Goal: Obtain resource: Obtain resource

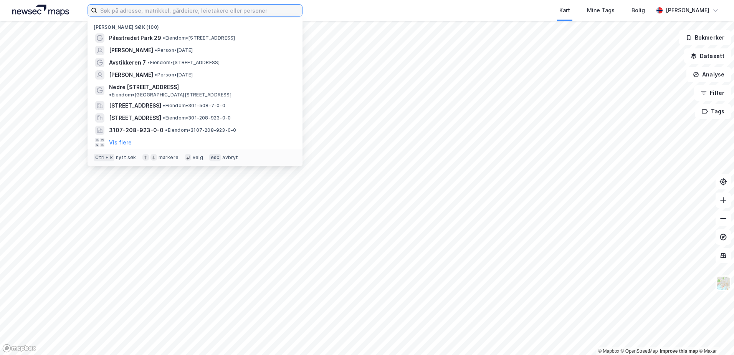
click at [125, 13] on input at bounding box center [199, 11] width 205 height 12
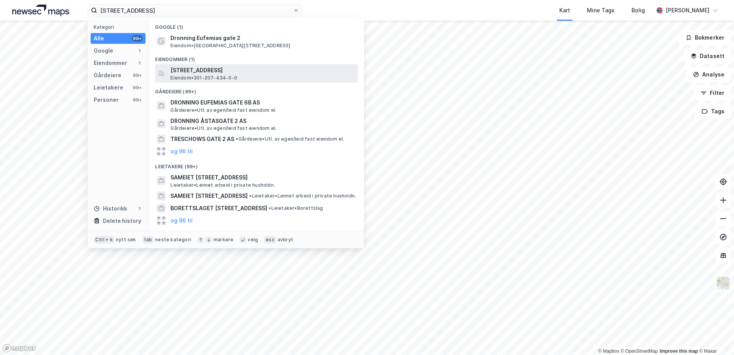
click at [204, 73] on span "[STREET_ADDRESS]" at bounding box center [263, 70] width 184 height 9
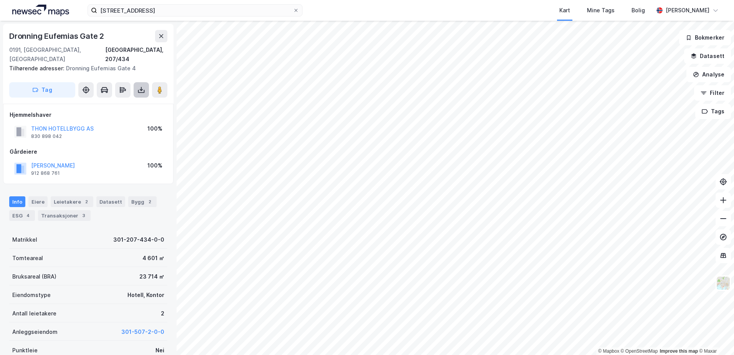
click at [140, 86] on icon at bounding box center [142, 90] width 8 height 8
click at [126, 102] on div "Last ned grunnbok" at bounding box center [103, 105] width 45 height 6
click at [93, 102] on div "Last ned grunnbok" at bounding box center [103, 105] width 45 height 6
click at [141, 86] on icon at bounding box center [142, 90] width 8 height 8
click at [143, 82] on button at bounding box center [141, 89] width 15 height 15
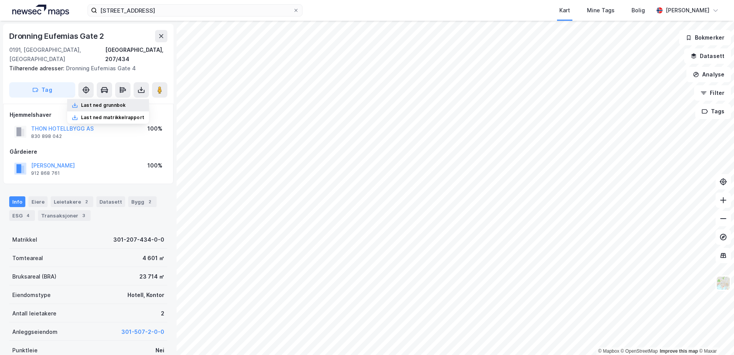
click at [126, 102] on div "Last ned grunnbok" at bounding box center [103, 105] width 45 height 6
click at [521, 12] on div "Kart Mine Tags Bolig" at bounding box center [497, 10] width 314 height 21
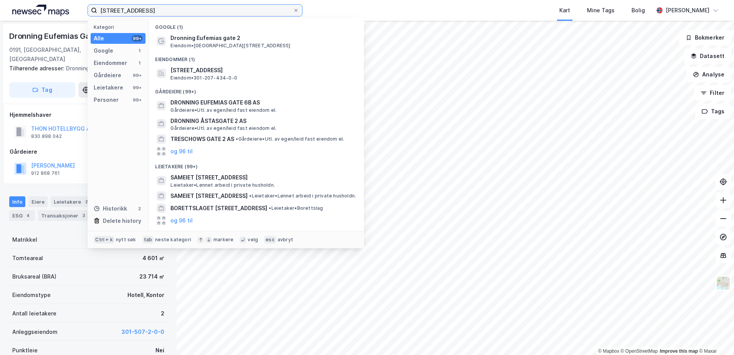
drag, startPoint x: 173, startPoint y: 9, endPoint x: 17, endPoint y: 9, distance: 156.7
click at [17, 9] on div "dronning eufemias gate 2 Kategori Alle 99+ Google 1 Eiendommer 1 Gårdeiere 99+ …" at bounding box center [367, 10] width 734 height 21
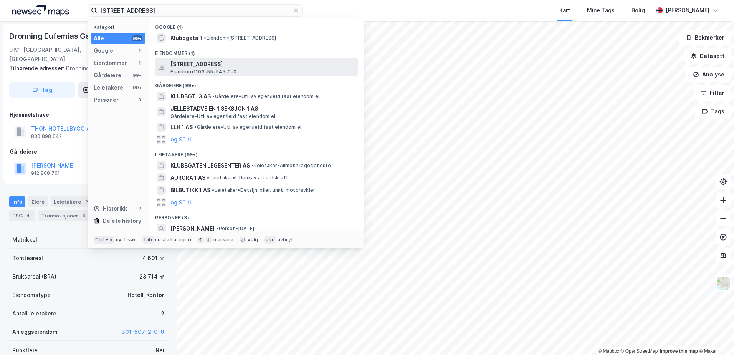
click at [175, 69] on span "Eiendom • 1103-55-545-0-0" at bounding box center [204, 72] width 66 height 6
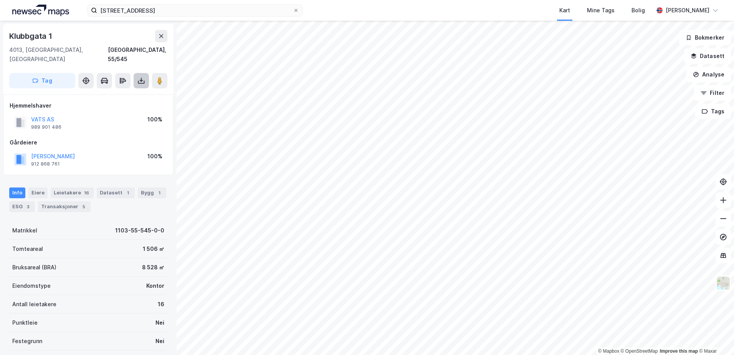
click at [142, 80] on icon at bounding box center [141, 81] width 3 height 2
click at [141, 90] on div "Last ned grunnbok" at bounding box center [108, 96] width 82 height 12
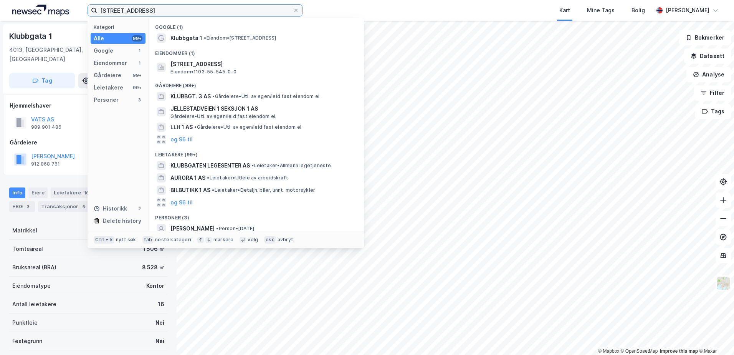
drag, startPoint x: 206, startPoint y: 12, endPoint x: 58, endPoint y: 7, distance: 147.9
click at [58, 7] on div "[STREET_ADDRESS] Kategori Alle 99+ Google 1 Eiendommer 1 Gårdeiere 99+ Leietake…" at bounding box center [367, 10] width 734 height 21
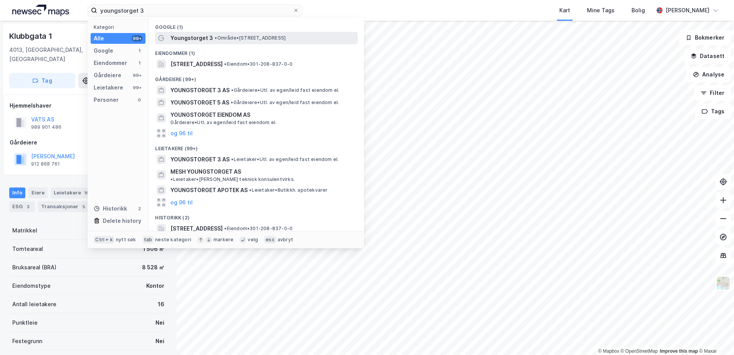
click at [215, 38] on span "•" at bounding box center [216, 38] width 2 height 6
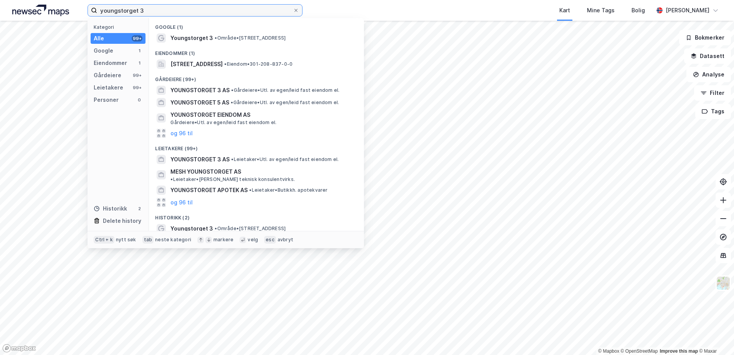
click at [155, 10] on input "youngstorget 3" at bounding box center [195, 11] width 196 height 12
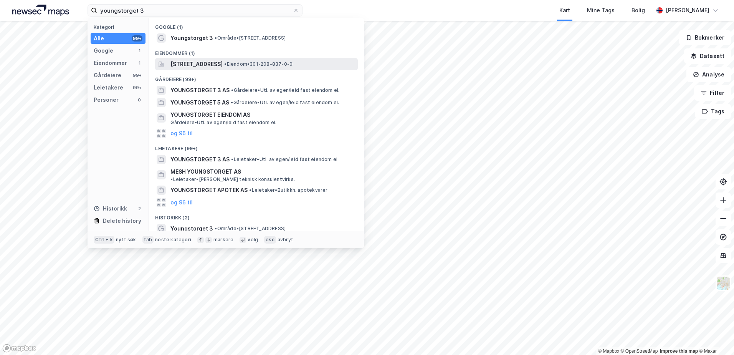
click at [194, 62] on span "[STREET_ADDRESS]" at bounding box center [197, 64] width 52 height 9
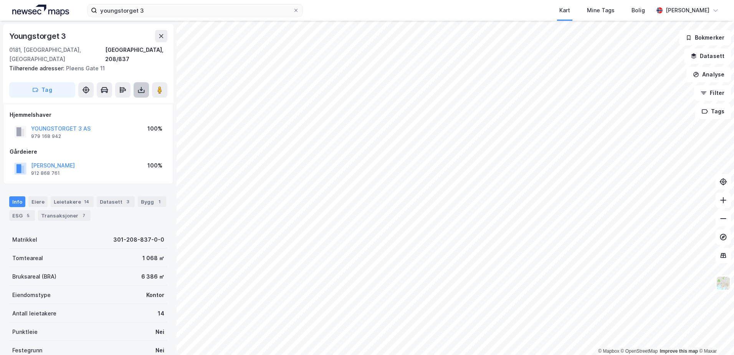
click at [143, 86] on icon at bounding box center [142, 90] width 8 height 8
click at [122, 102] on div "Last ned grunnbok" at bounding box center [103, 105] width 45 height 6
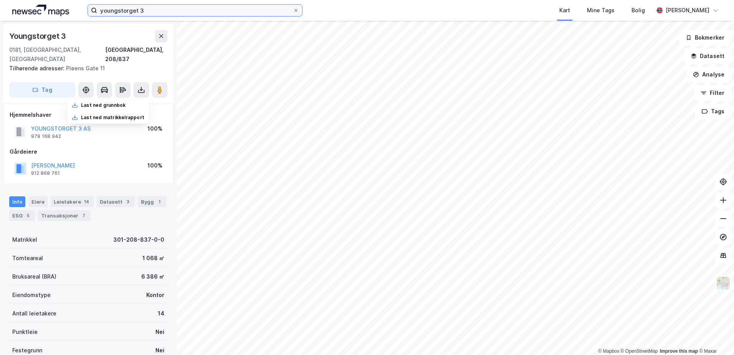
click at [255, 13] on input "youngstorget 3" at bounding box center [195, 11] width 196 height 12
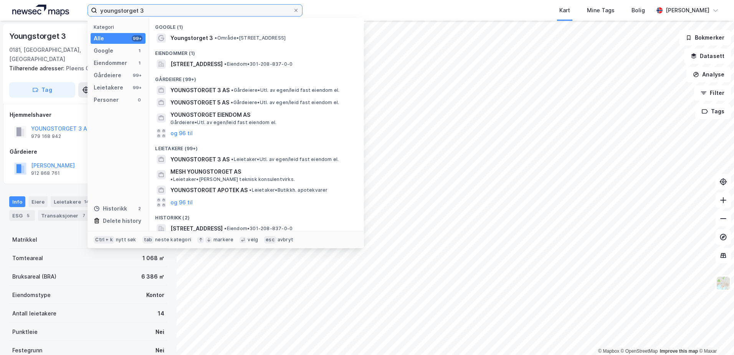
click at [255, 13] on input "youngstorget 3" at bounding box center [195, 11] width 196 height 12
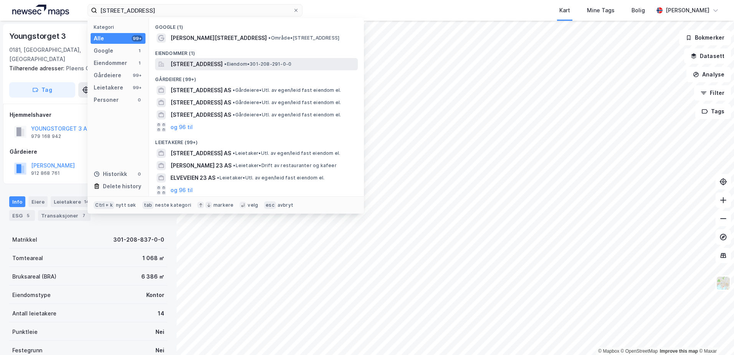
click at [223, 63] on span "[STREET_ADDRESS]" at bounding box center [197, 64] width 52 height 9
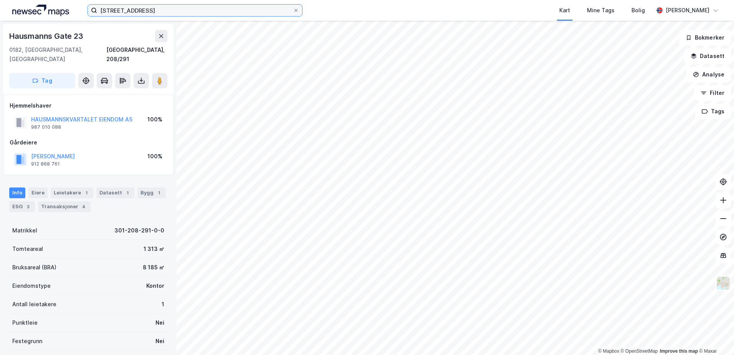
click at [199, 10] on input "[STREET_ADDRESS]" at bounding box center [195, 11] width 196 height 12
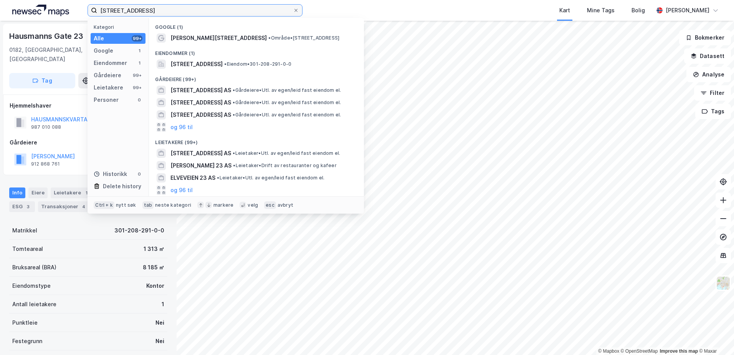
click at [199, 10] on input "[STREET_ADDRESS]" at bounding box center [195, 11] width 196 height 12
click at [397, 8] on div "Kart Mine Tags Bolig" at bounding box center [497, 10] width 314 height 21
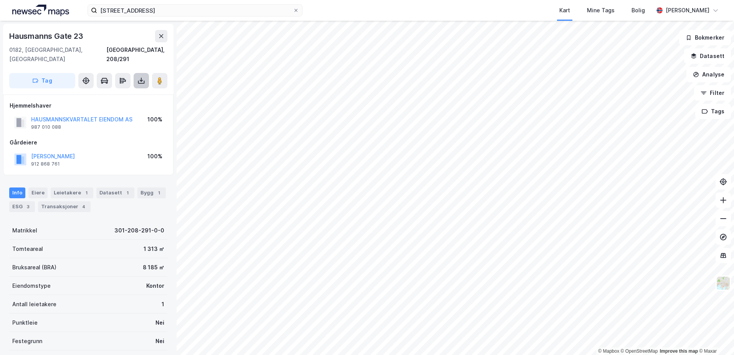
click at [138, 76] on button at bounding box center [141, 80] width 15 height 15
click at [133, 90] on div "Last ned grunnbok" at bounding box center [108, 96] width 82 height 12
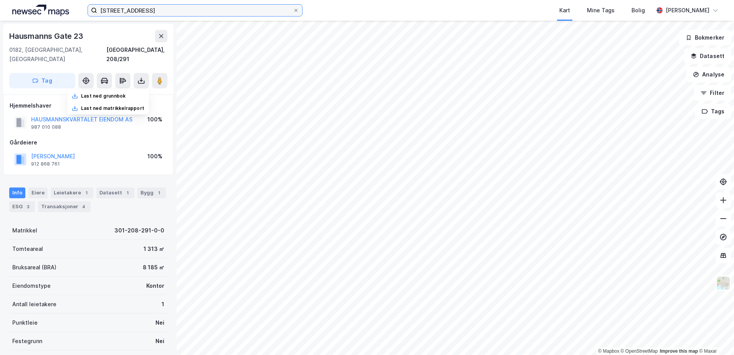
click at [159, 9] on input "[STREET_ADDRESS]" at bounding box center [195, 11] width 196 height 12
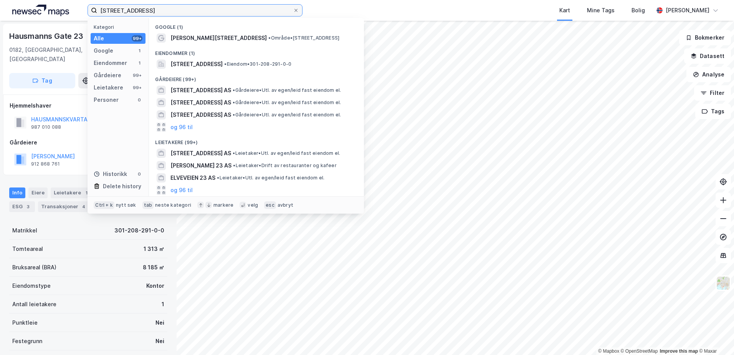
click at [159, 9] on input "[STREET_ADDRESS]" at bounding box center [195, 11] width 196 height 12
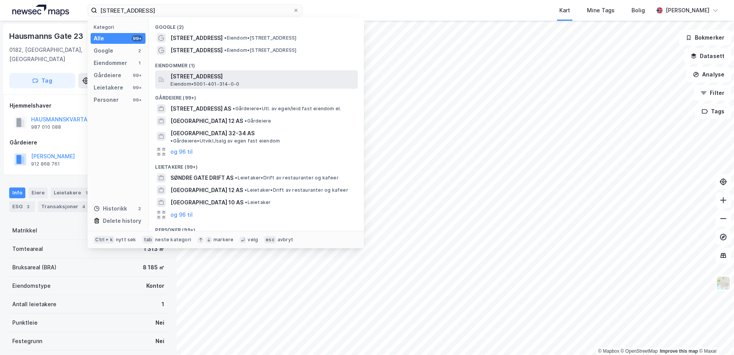
click at [191, 75] on span "[STREET_ADDRESS]" at bounding box center [263, 76] width 184 height 9
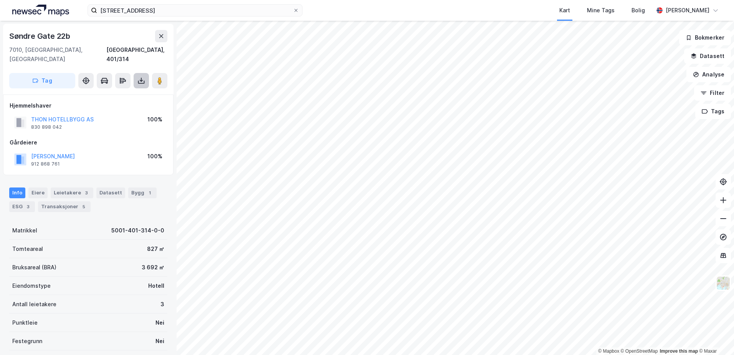
click at [141, 77] on icon at bounding box center [142, 81] width 8 height 8
click at [116, 93] on div "Last ned grunnbok" at bounding box center [103, 96] width 45 height 6
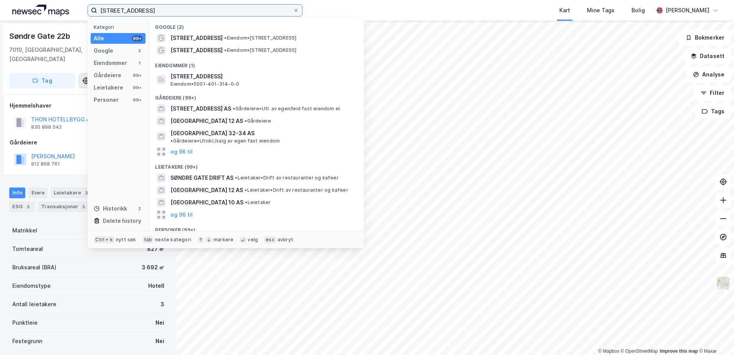
click at [167, 9] on input "[STREET_ADDRESS]" at bounding box center [195, 11] width 196 height 12
drag, startPoint x: 172, startPoint y: 9, endPoint x: -40, endPoint y: 0, distance: 212.2
click at [0, 0] on html "[STREET_ADDRESS] Kategori Alle 99+ Google 2 Eiendommer 1 Gårdeiere 99+ Leietake…" at bounding box center [367, 177] width 734 height 355
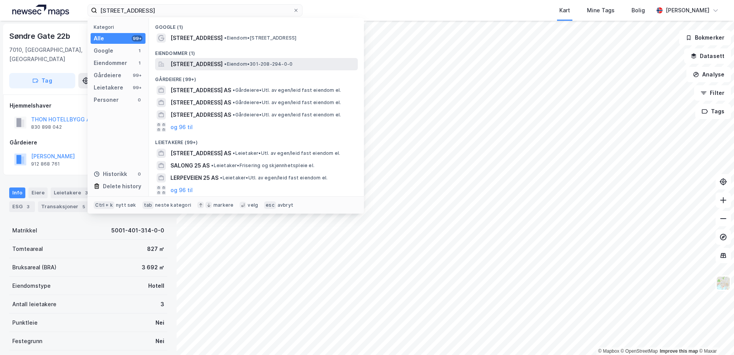
click at [206, 60] on span "[STREET_ADDRESS]" at bounding box center [197, 64] width 52 height 9
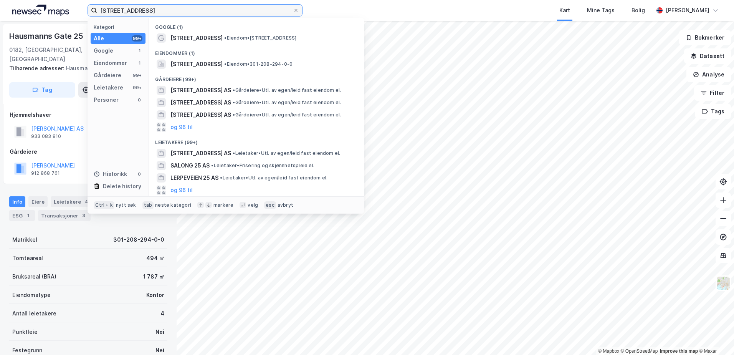
click at [188, 13] on input "[STREET_ADDRESS]" at bounding box center [195, 11] width 196 height 12
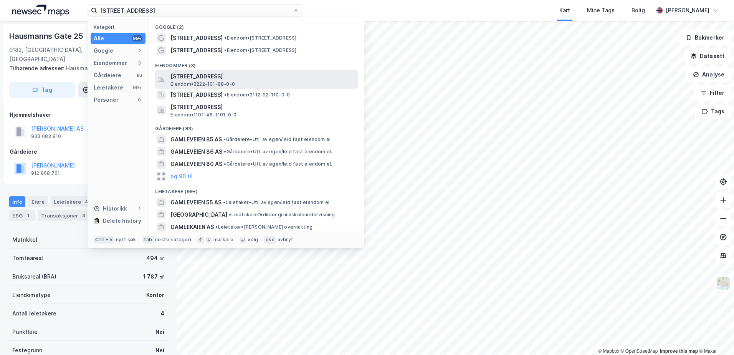
click at [191, 80] on span "[STREET_ADDRESS]" at bounding box center [263, 76] width 184 height 9
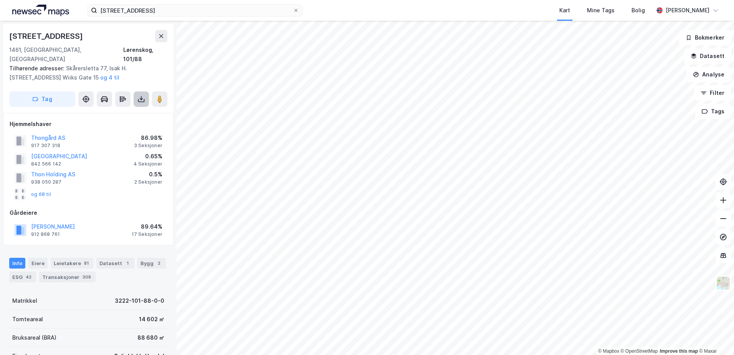
click at [138, 95] on icon at bounding box center [142, 99] width 8 height 8
click at [133, 108] on div "Last ned grunnbok" at bounding box center [108, 114] width 82 height 12
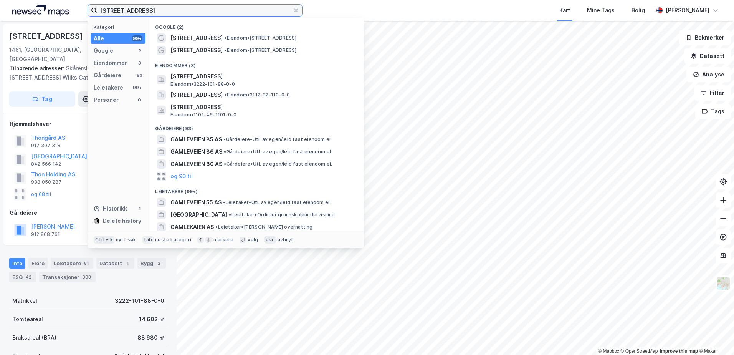
drag, startPoint x: 166, startPoint y: 14, endPoint x: 73, endPoint y: 5, distance: 93.4
click at [73, 5] on div "gamleveien 88 Kategori Alle 99+ Google 2 Eiendommer 3 Gårdeiere 93 Leietakere 9…" at bounding box center [367, 10] width 734 height 21
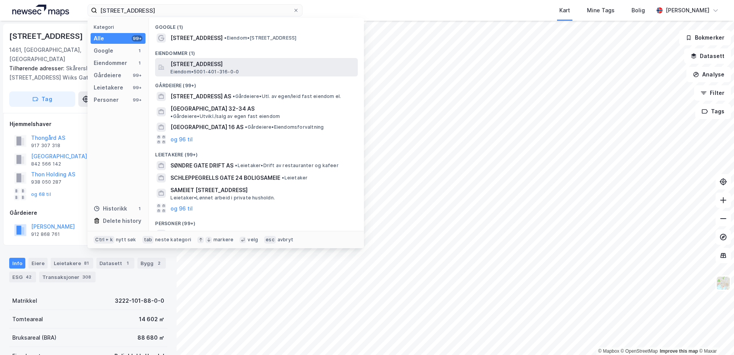
click at [254, 68] on span "[STREET_ADDRESS]" at bounding box center [263, 64] width 184 height 9
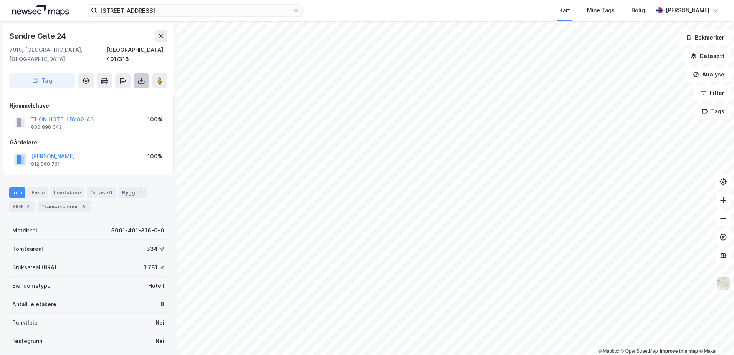
click at [139, 81] on icon at bounding box center [141, 82] width 7 height 3
click at [126, 93] on div "Last ned grunnbok" at bounding box center [103, 96] width 45 height 6
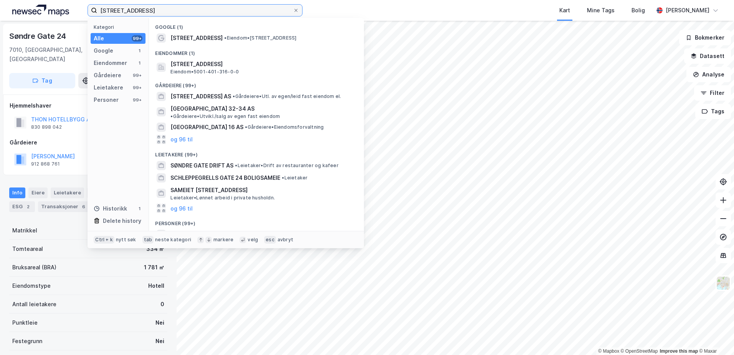
drag, startPoint x: 151, startPoint y: 8, endPoint x: 75, endPoint y: 0, distance: 75.7
click at [75, 0] on html "[STREET_ADDRESS] Kategori Alle 99+ Google 1 Eiendommer 1 Gårdeiere 99+ Leietake…" at bounding box center [367, 177] width 734 height 355
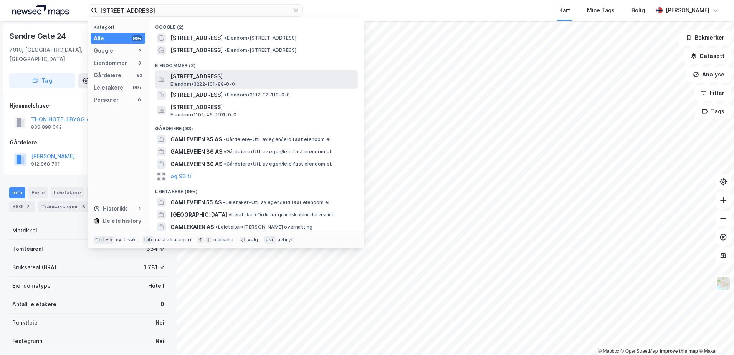
click at [190, 80] on span "[STREET_ADDRESS]" at bounding box center [263, 76] width 184 height 9
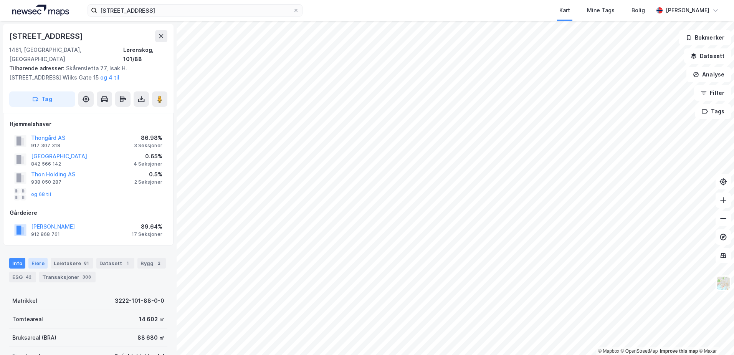
click at [42, 258] on div "Eiere" at bounding box center [37, 263] width 19 height 11
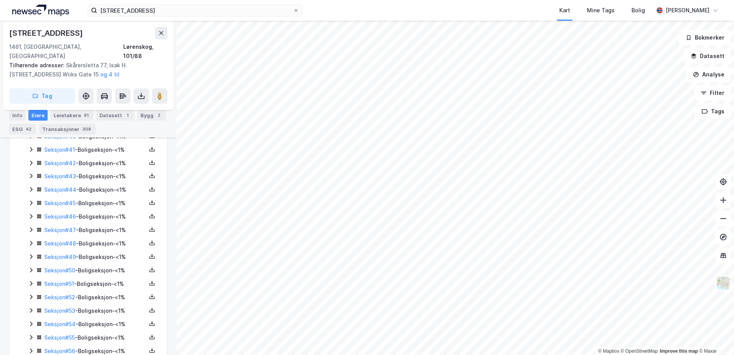
scroll to position [942, 0]
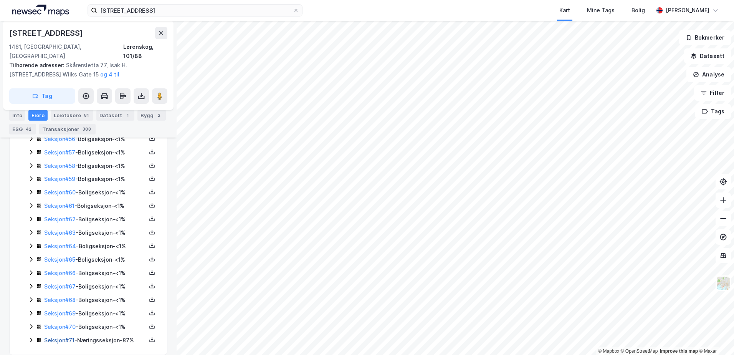
click at [52, 337] on link "Seksjon # 71" at bounding box center [59, 340] width 30 height 7
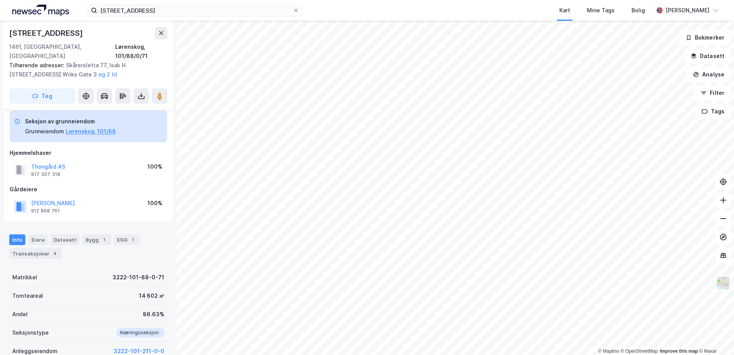
scroll to position [30, 0]
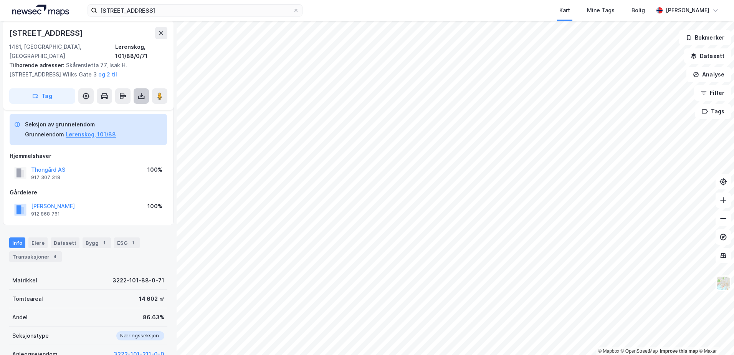
click at [139, 92] on icon at bounding box center [142, 96] width 8 height 8
click at [136, 105] on div "Last ned grunnbok" at bounding box center [108, 111] width 82 height 12
click at [128, 105] on div "Last ned grunnbok" at bounding box center [108, 111] width 82 height 12
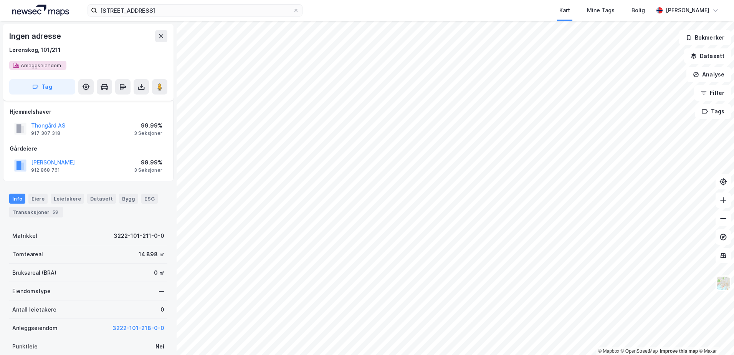
scroll to position [30, 0]
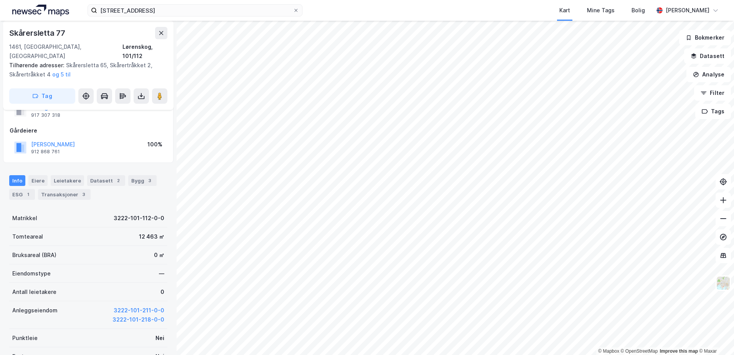
scroll to position [30, 0]
click at [140, 92] on icon at bounding box center [142, 96] width 8 height 8
click at [135, 105] on div "Last ned grunnbok" at bounding box center [108, 111] width 82 height 12
drag, startPoint x: 111, startPoint y: 47, endPoint x: 166, endPoint y: 47, distance: 55.7
click at [166, 47] on div "1461, [GEOGRAPHIC_DATA], Akershus Lørenskog, 101/112" at bounding box center [88, 51] width 158 height 18
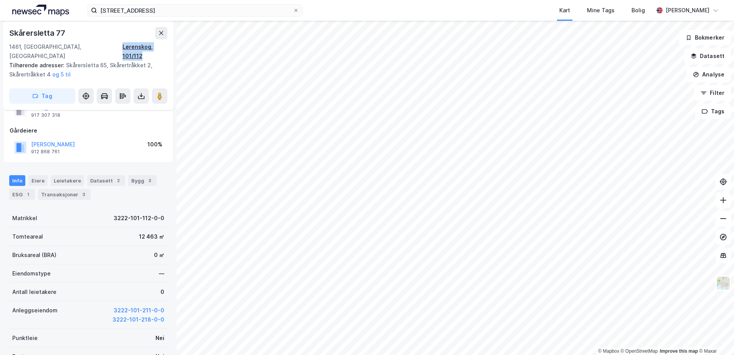
copy div "Lørenskog, 101/112"
click at [226, 15] on input "[STREET_ADDRESS]" at bounding box center [195, 11] width 196 height 12
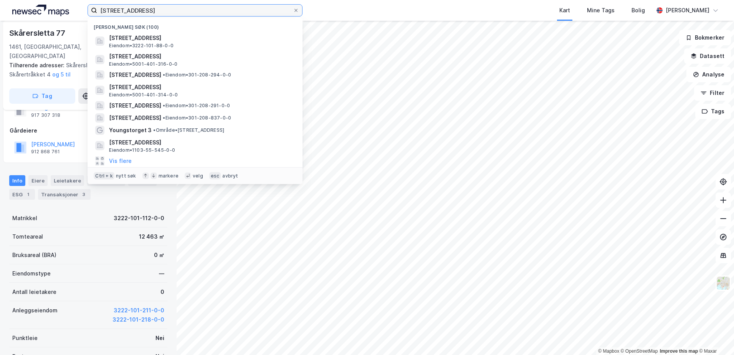
click at [226, 15] on input "[STREET_ADDRESS]" at bounding box center [195, 11] width 196 height 12
paste input "Lørenskog, 101/112"
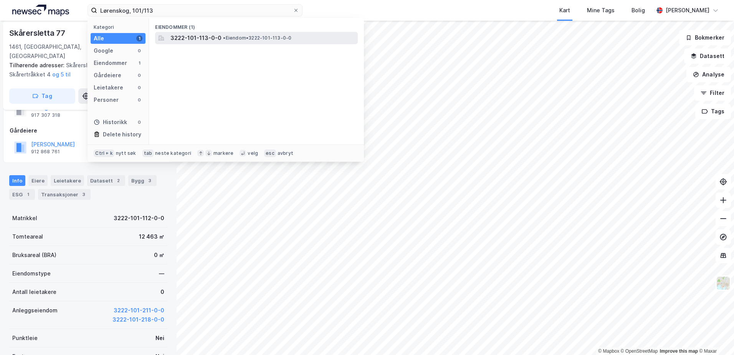
click at [242, 34] on div "3222-101-113-0-0 • Eiendom • 3222-101-113-0-0" at bounding box center [264, 37] width 186 height 9
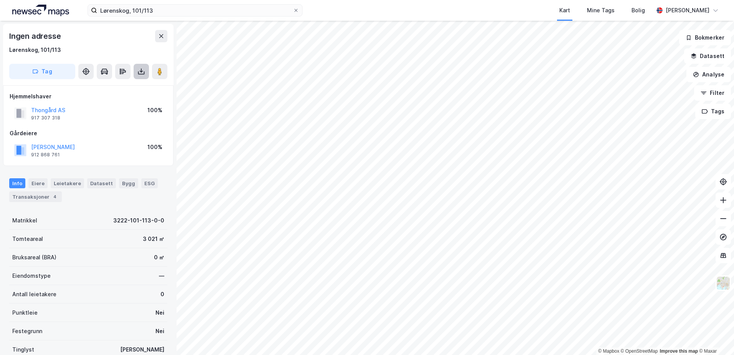
click at [142, 68] on icon at bounding box center [142, 72] width 8 height 8
click at [132, 82] on div "Last ned grunnbok" at bounding box center [108, 87] width 82 height 12
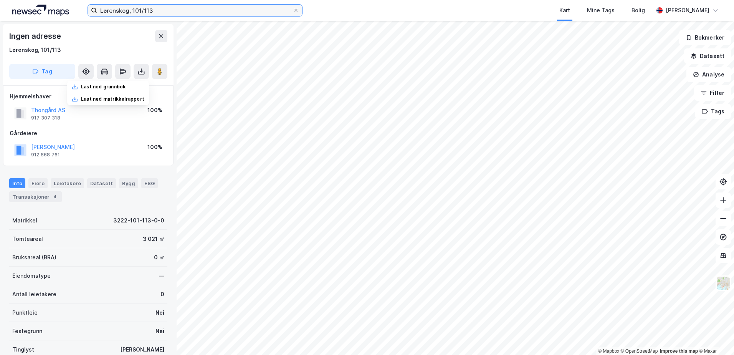
click at [156, 11] on input "Lørenskog, 101/113" at bounding box center [195, 11] width 196 height 12
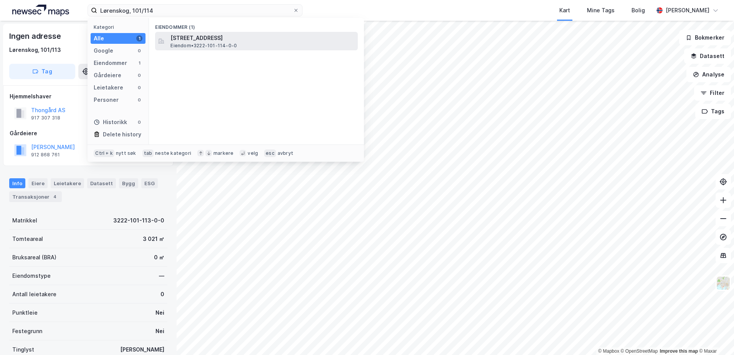
click at [177, 42] on span "[STREET_ADDRESS]" at bounding box center [263, 37] width 184 height 9
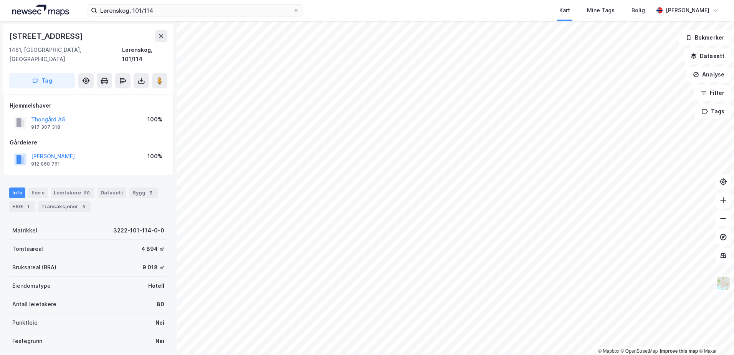
scroll to position [0, 0]
click at [138, 77] on button at bounding box center [141, 80] width 15 height 15
click at [138, 89] on div "Last ned grunnbok" at bounding box center [108, 95] width 82 height 12
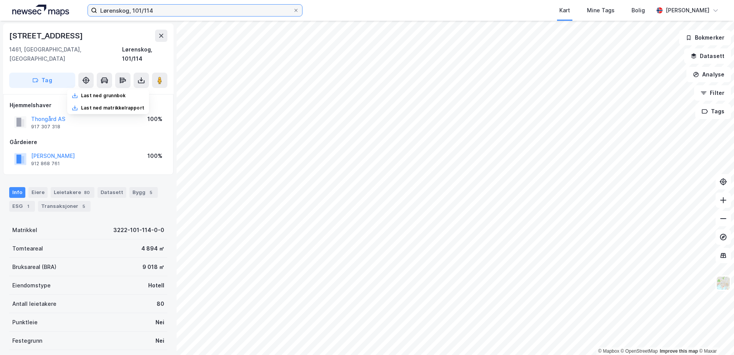
click at [168, 10] on input "Lørenskog, 101/114" at bounding box center [195, 11] width 196 height 12
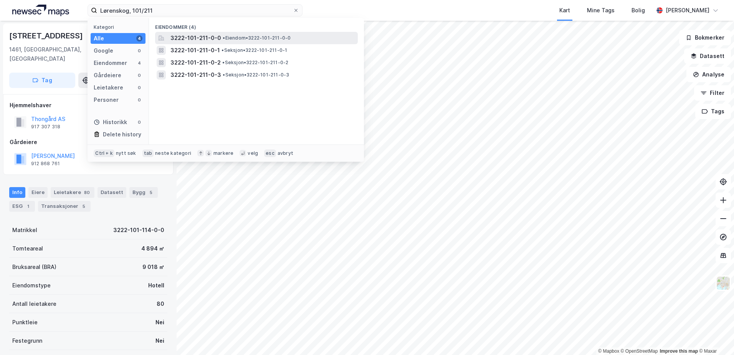
click at [209, 42] on span "3222-101-211-0-0" at bounding box center [196, 37] width 51 height 9
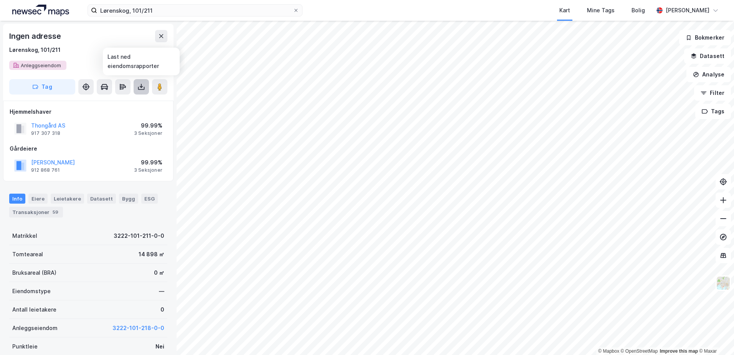
click at [138, 88] on icon at bounding box center [142, 87] width 8 height 8
click at [126, 104] on div "Last ned grunnbok" at bounding box center [103, 102] width 45 height 6
click at [34, 197] on div "Eiere" at bounding box center [37, 199] width 19 height 10
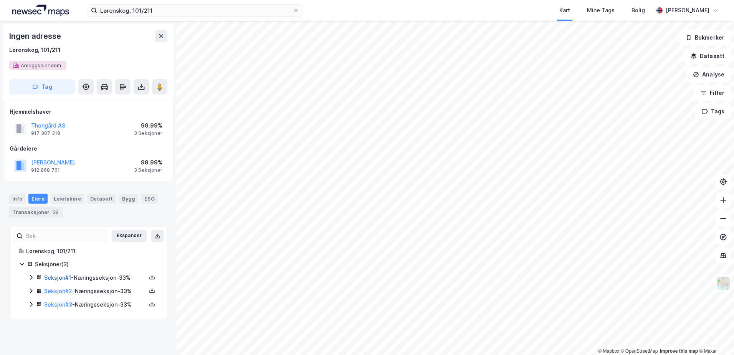
click at [59, 278] on link "Seksjon # 1" at bounding box center [57, 277] width 27 height 7
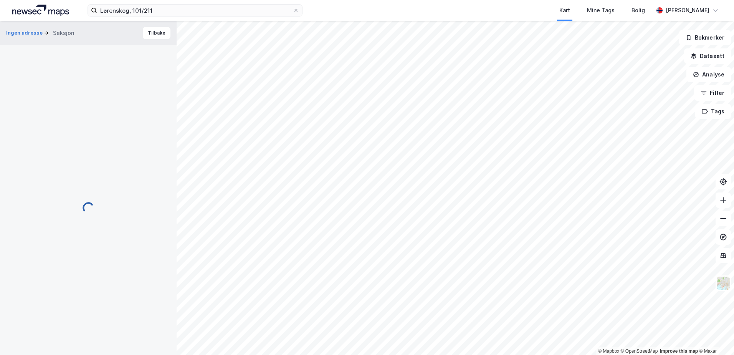
scroll to position [0, 0]
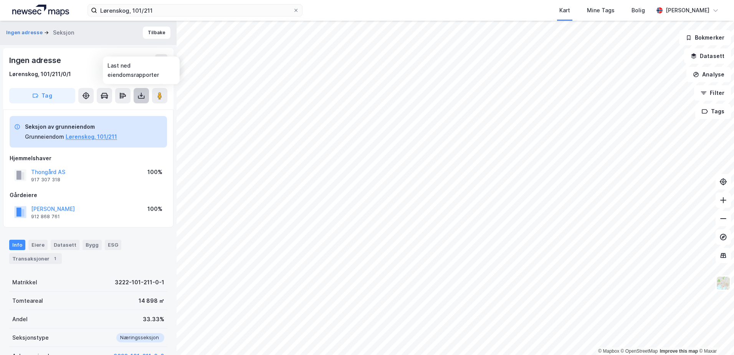
click at [141, 96] on icon at bounding box center [141, 95] width 1 height 4
click at [135, 109] on div "Last ned grunnbok" at bounding box center [108, 111] width 82 height 12
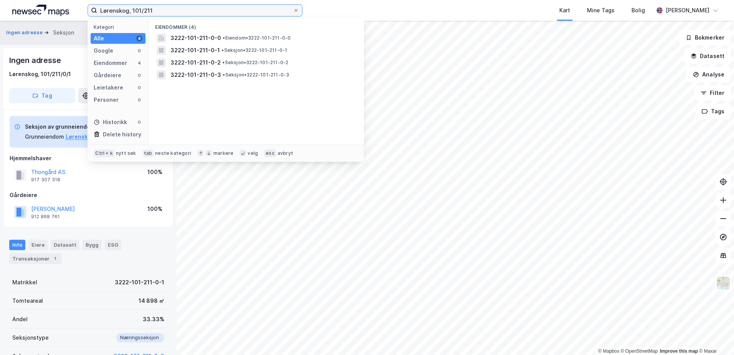
click at [207, 9] on input "Lørenskog, 101/211" at bounding box center [195, 11] width 196 height 12
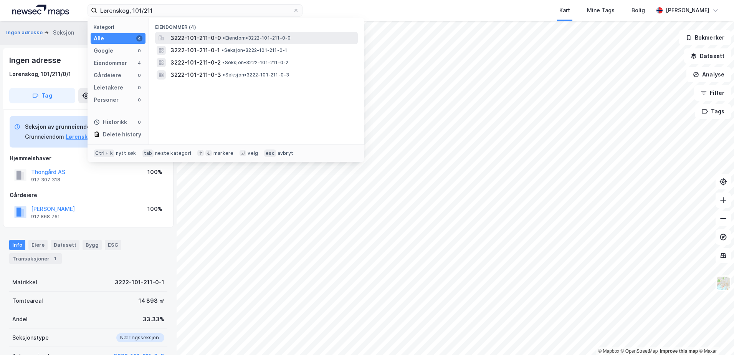
click at [199, 36] on span "3222-101-211-0-0" at bounding box center [196, 37] width 51 height 9
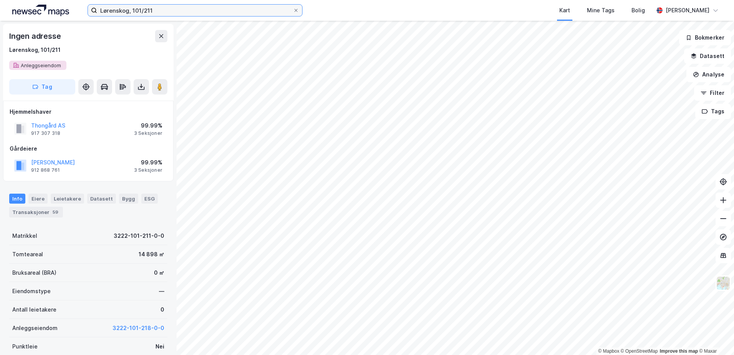
click at [174, 14] on input "Lørenskog, 101/211" at bounding box center [195, 11] width 196 height 12
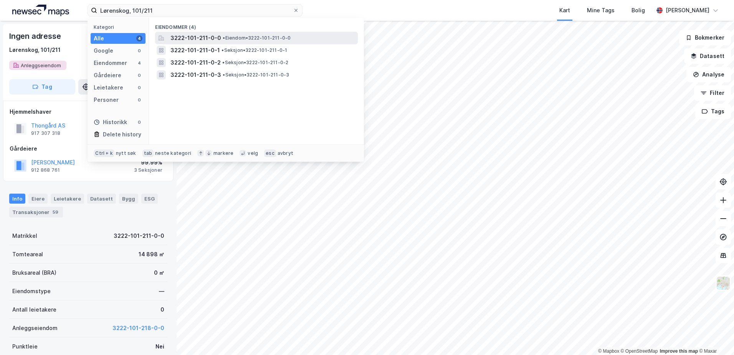
click at [184, 39] on span "3222-101-211-0-0" at bounding box center [196, 37] width 51 height 9
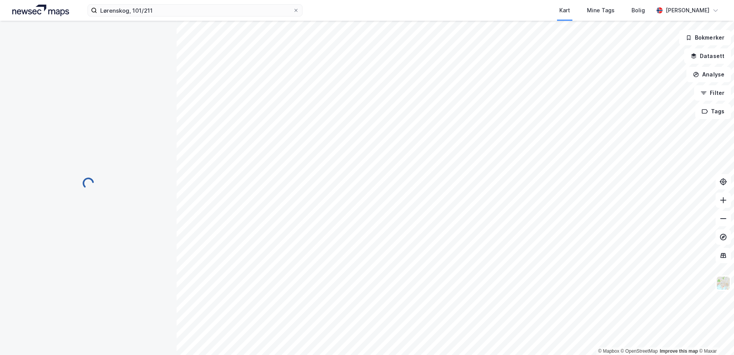
scroll to position [1, 0]
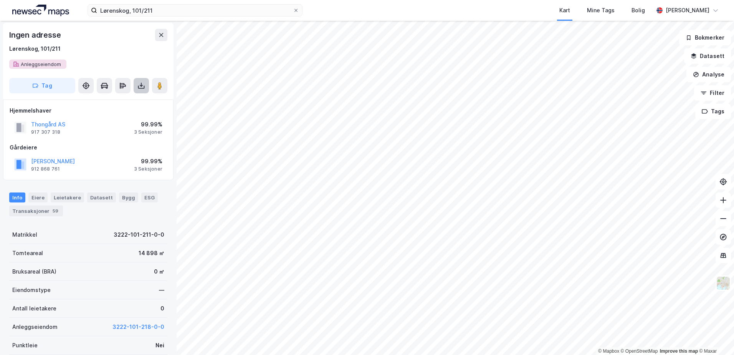
click at [136, 86] on button at bounding box center [141, 85] width 15 height 15
click at [134, 96] on div "Last ned grunnbok" at bounding box center [108, 101] width 82 height 12
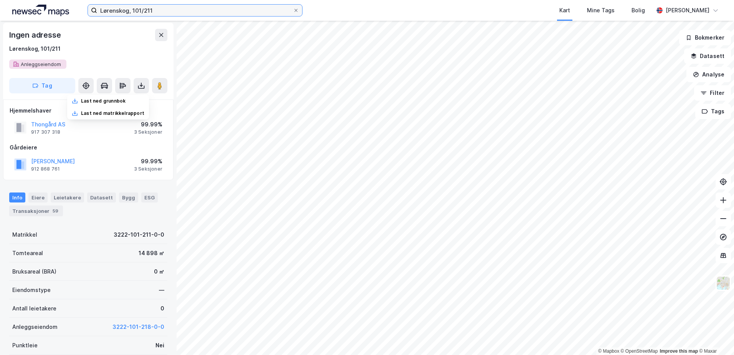
click at [248, 15] on input "Lørenskog, 101/211" at bounding box center [195, 11] width 196 height 12
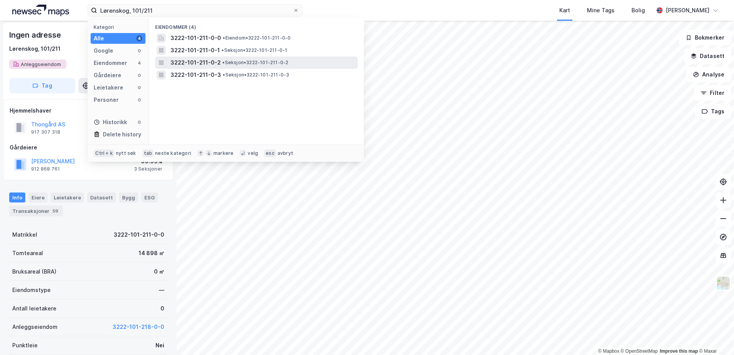
click at [219, 63] on div "3222-101-211-0-2 • Seksjon • 3222-101-211-0-2" at bounding box center [264, 62] width 186 height 9
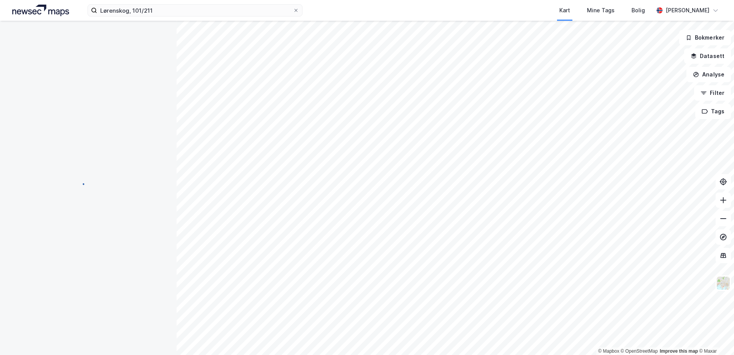
scroll to position [1, 0]
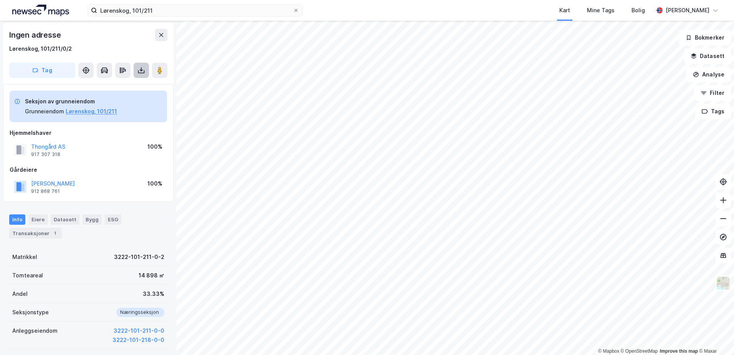
click at [138, 69] on icon at bounding box center [142, 70] width 8 height 8
click at [136, 85] on div "Last ned grunnbok" at bounding box center [108, 86] width 82 height 12
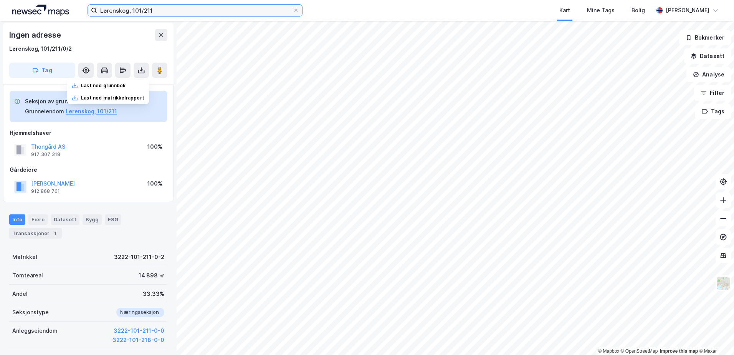
click at [234, 10] on input "Lørenskog, 101/211" at bounding box center [195, 11] width 196 height 12
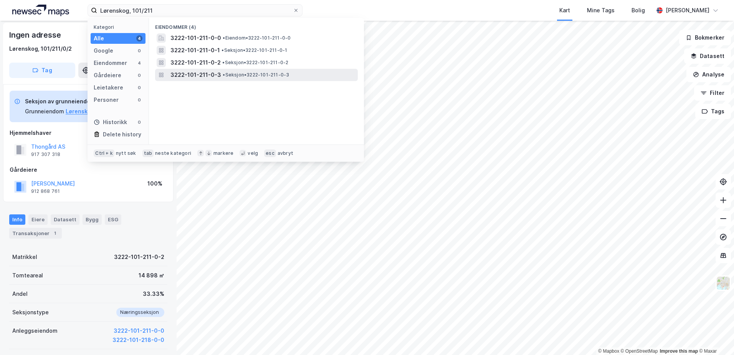
click at [202, 73] on span "3222-101-211-0-3" at bounding box center [196, 74] width 51 height 9
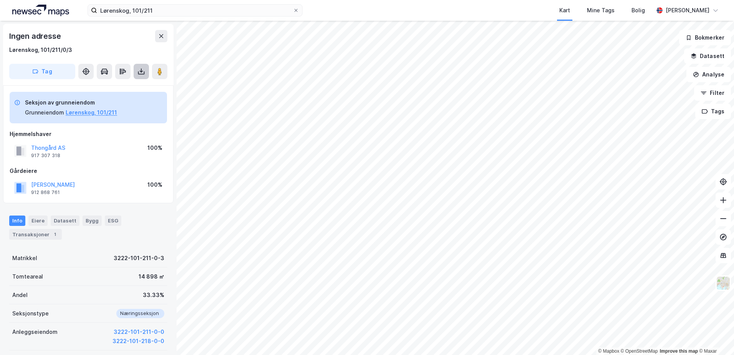
click at [139, 69] on icon at bounding box center [142, 72] width 8 height 8
click at [106, 81] on div "Last ned grunnbok" at bounding box center [108, 87] width 82 height 12
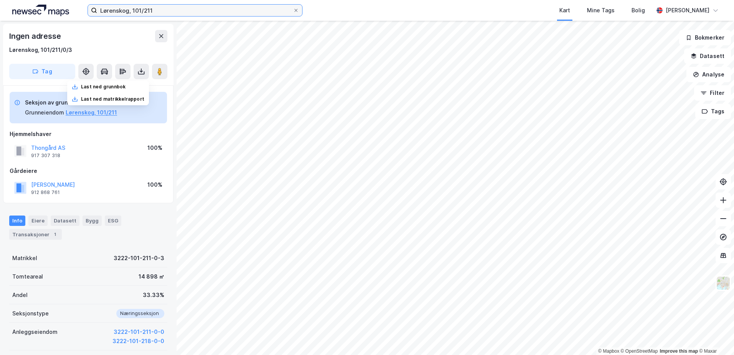
click at [152, 10] on input "Lørenskog, 101/211" at bounding box center [195, 11] width 196 height 12
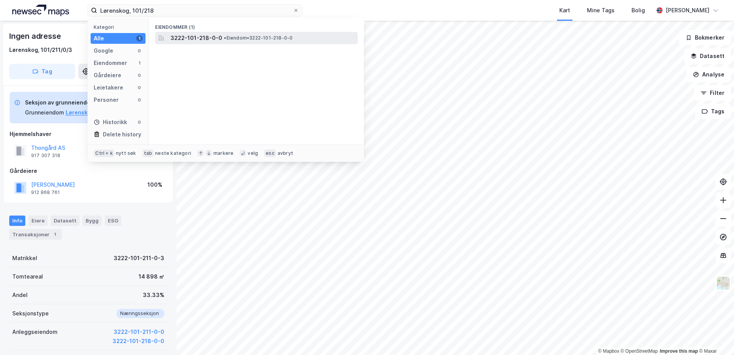
click at [199, 34] on span "3222-101-218-0-0" at bounding box center [197, 37] width 52 height 9
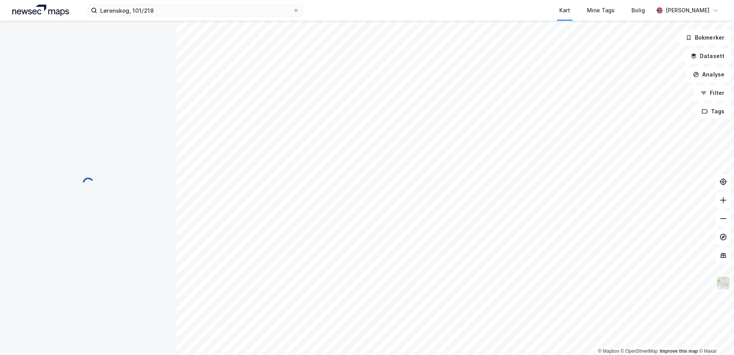
scroll to position [0, 0]
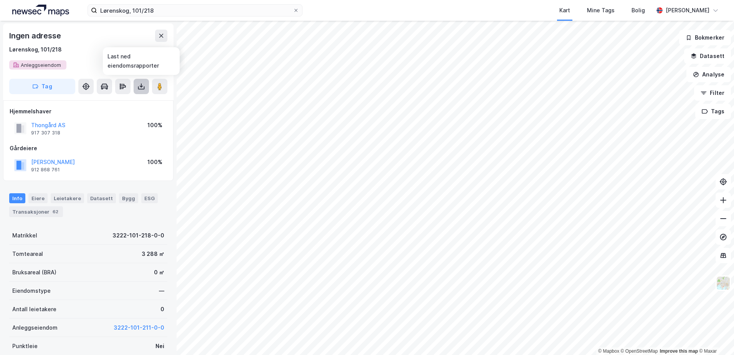
click at [141, 88] on icon at bounding box center [142, 87] width 8 height 8
click at [141, 101] on div "Last ned grunnbok" at bounding box center [108, 102] width 82 height 12
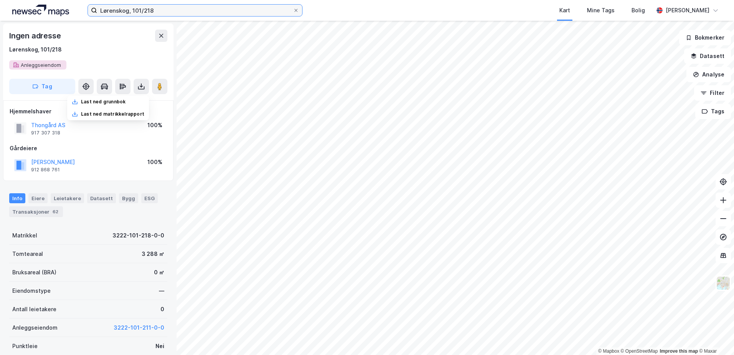
click at [195, 15] on input "Lørenskog, 101/218" at bounding box center [195, 11] width 196 height 12
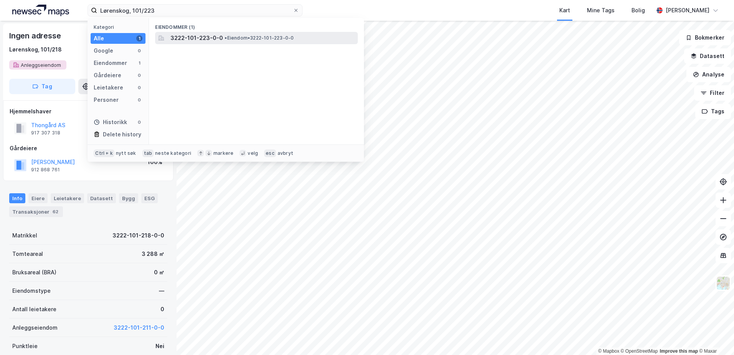
click at [194, 41] on span "3222-101-223-0-0" at bounding box center [197, 37] width 53 height 9
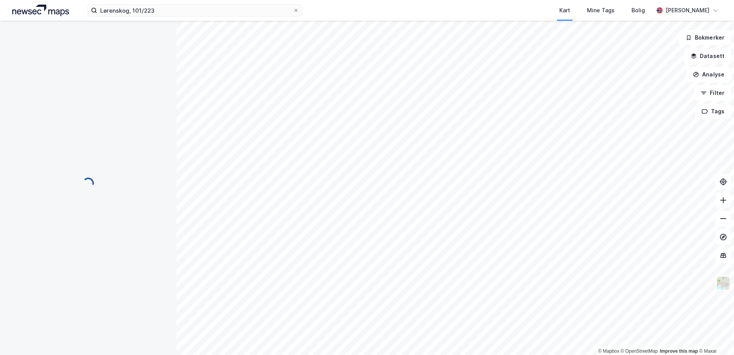
scroll to position [0, 0]
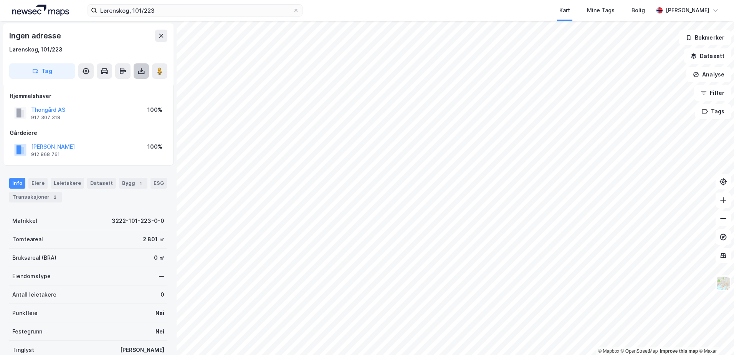
click at [145, 71] on icon at bounding box center [142, 71] width 8 height 8
click at [141, 84] on div "Last ned grunnbok" at bounding box center [108, 86] width 82 height 12
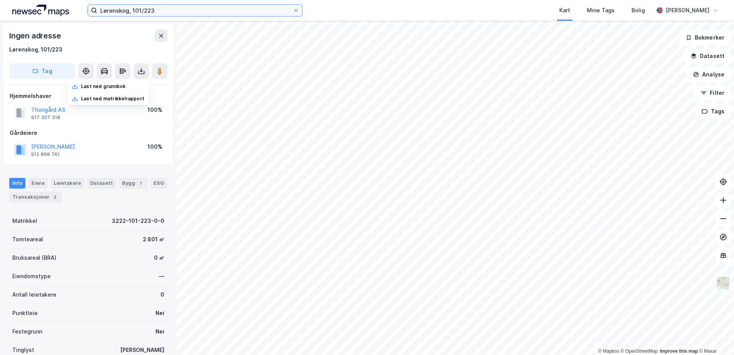
click at [169, 7] on input "Lørenskog, 101/223" at bounding box center [195, 11] width 196 height 12
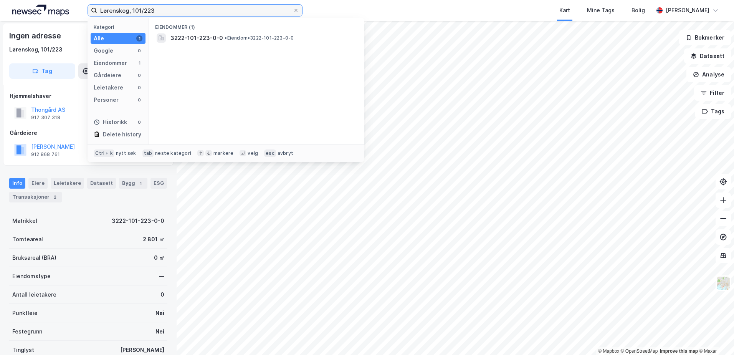
drag, startPoint x: 168, startPoint y: 8, endPoint x: 132, endPoint y: 12, distance: 36.4
click at [132, 12] on input "Lørenskog, 101/223" at bounding box center [195, 11] width 196 height 12
drag, startPoint x: 163, startPoint y: 11, endPoint x: -54, endPoint y: 26, distance: 217.5
click at [0, 26] on html "Lørenskog, 88/101 Kategori Alle 0 Google 0 Eiendommer 0 Gårdeiere 0 Leietakere …" at bounding box center [367, 177] width 734 height 355
type input "[STREET_ADDRESS]"
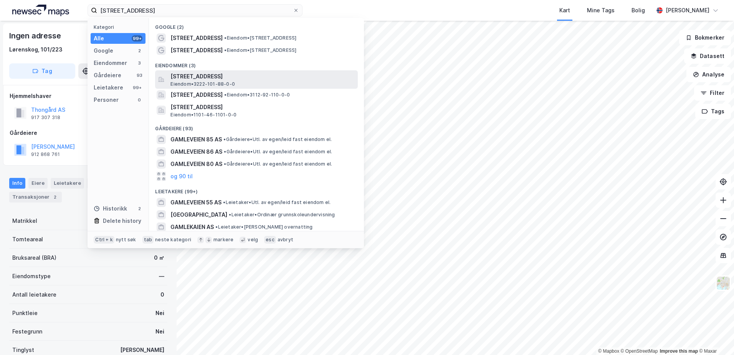
click at [227, 78] on span "[STREET_ADDRESS]" at bounding box center [263, 76] width 184 height 9
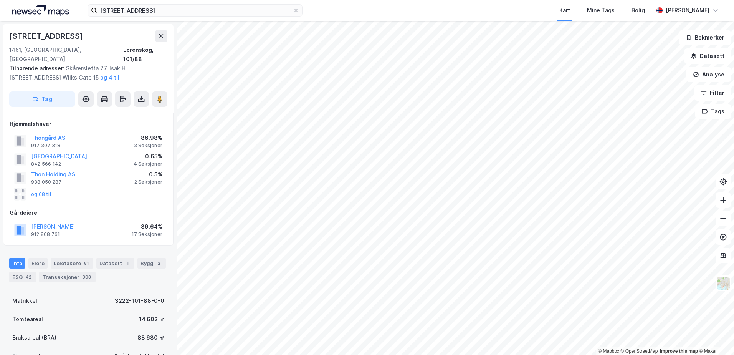
scroll to position [0, 0]
click at [33, 257] on div "Eiere" at bounding box center [37, 262] width 19 height 11
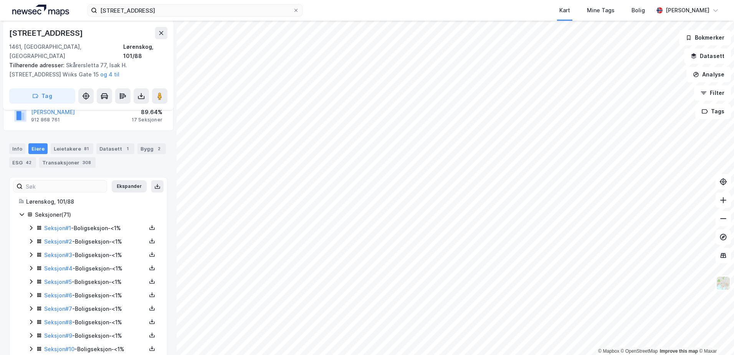
scroll to position [115, 0]
click at [8, 139] on div "Info [PERSON_NAME] 81 Datasett 1 Bygg 2 ESG 42 Transaksjoner 308" at bounding box center [88, 151] width 177 height 37
click at [14, 143] on div "Info" at bounding box center [17, 148] width 16 height 11
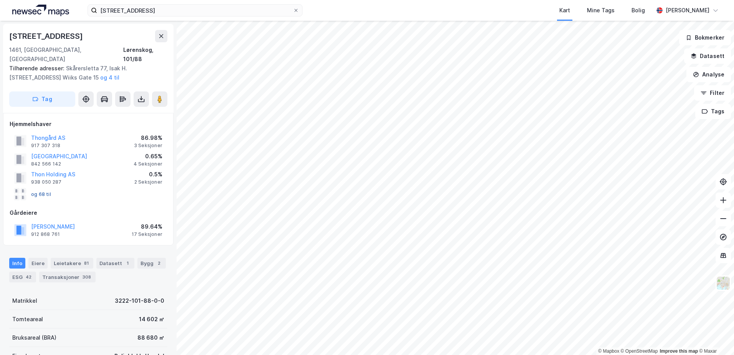
click at [0, 0] on button "og 68 til" at bounding box center [0, 0] width 0 height 0
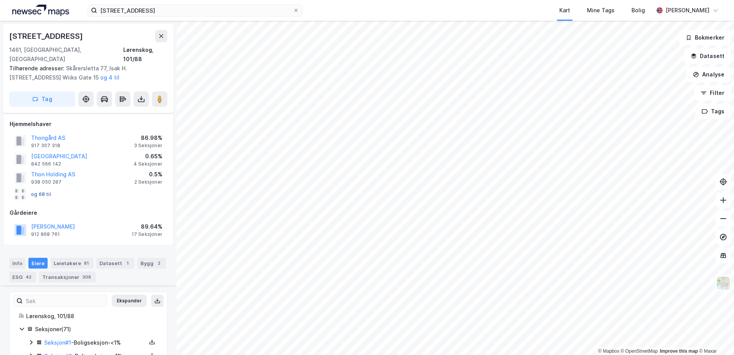
scroll to position [143, 0]
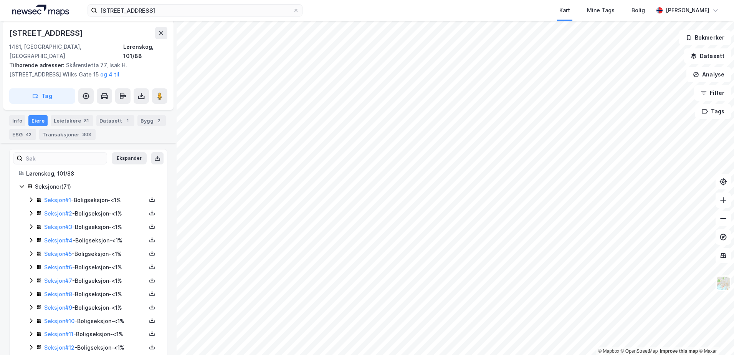
click at [38, 115] on div "Eiere" at bounding box center [37, 120] width 19 height 11
click at [22, 115] on div "Info" at bounding box center [17, 120] width 16 height 11
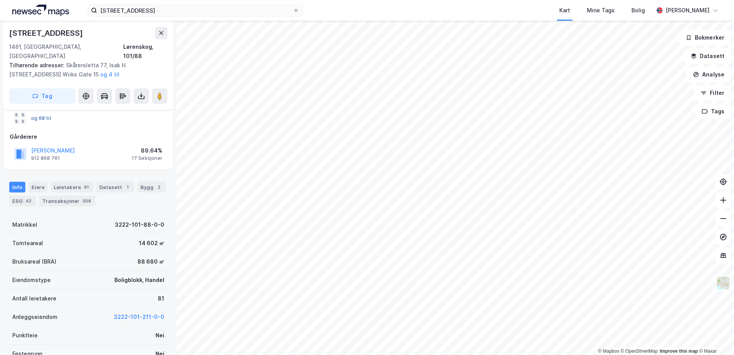
scroll to position [77, 0]
click at [0, 0] on button "og 4 til" at bounding box center [0, 0] width 0 height 0
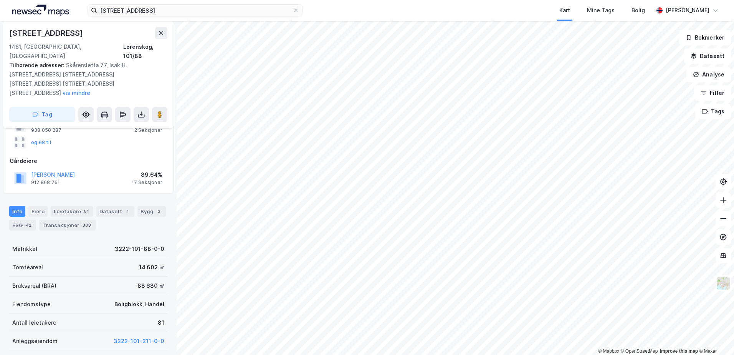
scroll to position [0, 0]
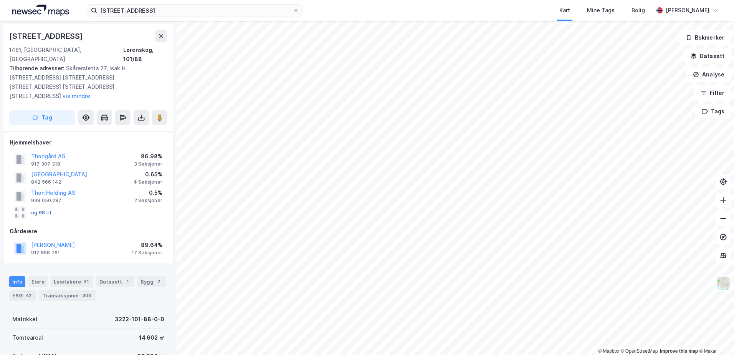
click at [0, 0] on button "og 68 til" at bounding box center [0, 0] width 0 height 0
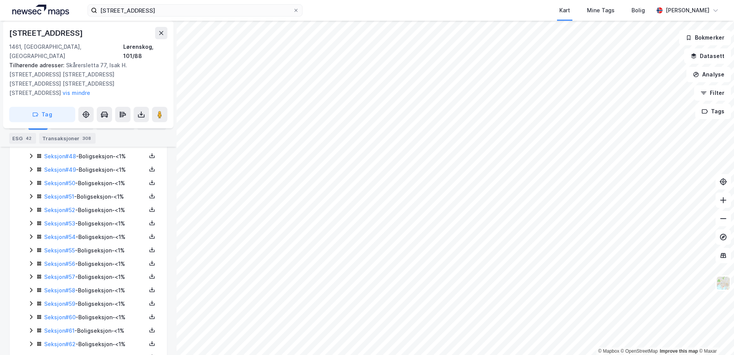
scroll to position [951, 0]
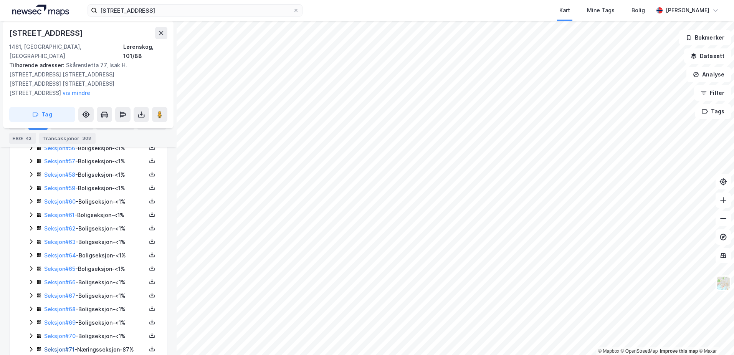
click at [57, 346] on link "Seksjon # 71" at bounding box center [59, 349] width 30 height 7
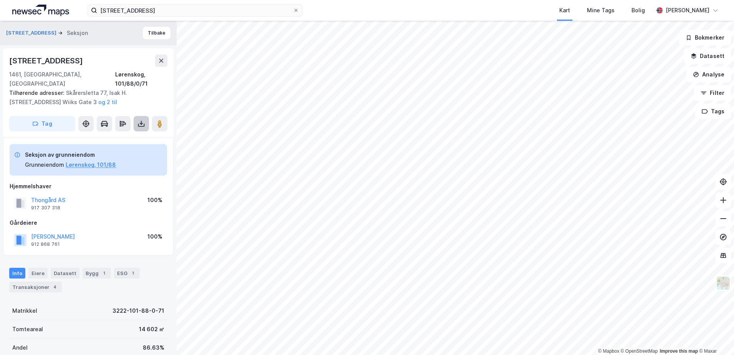
click at [146, 117] on button at bounding box center [141, 123] width 15 height 15
click at [132, 134] on div "Last ned grunnbok" at bounding box center [108, 139] width 82 height 12
